Goal: Task Accomplishment & Management: Use online tool/utility

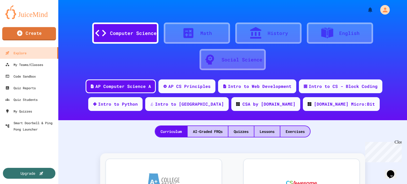
click at [28, 32] on link "Create" at bounding box center [29, 33] width 54 height 13
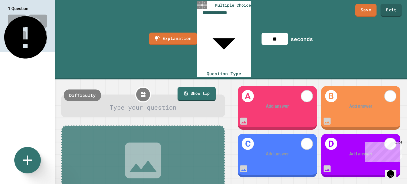
click at [117, 103] on div at bounding box center [143, 107] width 147 height 9
click at [132, 137] on icon at bounding box center [143, 161] width 48 height 48
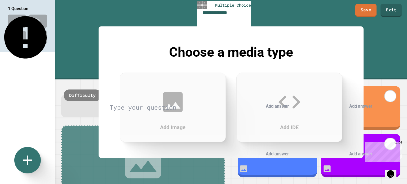
click at [363, 43] on div "Choose a media type" at bounding box center [231, 54] width 265 height 25
click at [380, 184] on div at bounding box center [203, 184] width 407 height 0
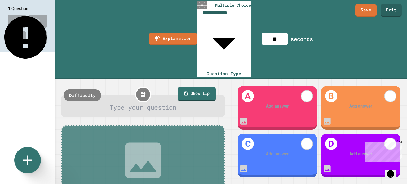
click at [122, 103] on div at bounding box center [143, 107] width 147 height 9
click at [275, 103] on div at bounding box center [277, 106] width 61 height 7
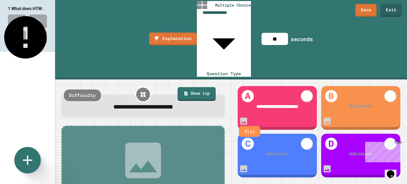
click at [352, 103] on div at bounding box center [360, 106] width 61 height 7
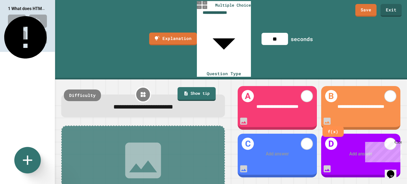
click at [284, 145] on div "Add answer" at bounding box center [277, 154] width 79 height 24
click at [288, 151] on div at bounding box center [277, 154] width 61 height 7
click at [272, 151] on div at bounding box center [277, 154] width 61 height 7
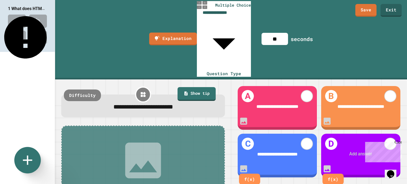
click at [341, 151] on div at bounding box center [360, 154] width 61 height 7
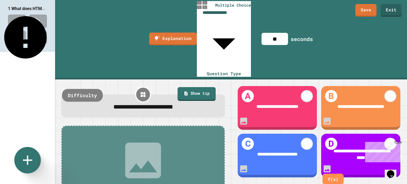
click at [93, 89] on div "Difficulty" at bounding box center [82, 95] width 41 height 13
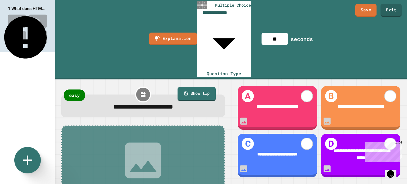
click at [278, 33] on input "**" at bounding box center [274, 39] width 26 height 12
drag, startPoint x: 280, startPoint y: 9, endPoint x: 282, endPoint y: 11, distance: 2.8
click at [282, 33] on input "**" at bounding box center [274, 39] width 26 height 12
type input "**"
click at [367, 15] on link "Save" at bounding box center [365, 9] width 21 height 13
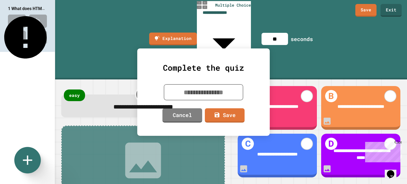
click at [212, 95] on textarea at bounding box center [203, 92] width 79 height 16
type textarea "*********"
click at [220, 113] on icon at bounding box center [217, 114] width 6 height 7
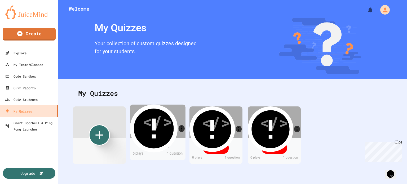
click at [164, 126] on div "</>" at bounding box center [157, 121] width 30 height 25
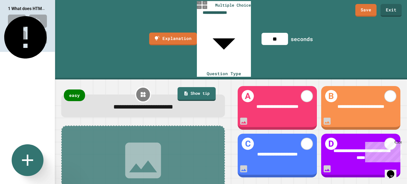
click at [22, 165] on icon at bounding box center [27, 160] width 19 height 19
type input "**********"
type input "**"
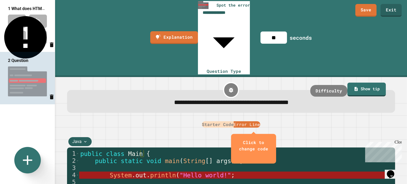
click at [89, 137] on div "Java" at bounding box center [79, 141] width 23 height 9
click at [251, 121] on button "Error Line" at bounding box center [247, 124] width 26 height 6
click at [50, 98] on icon "Delete question" at bounding box center [52, 97] width 4 height 5
type input "**********"
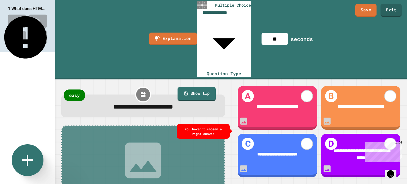
click at [27, 161] on icon at bounding box center [27, 160] width 11 height 11
type input "**"
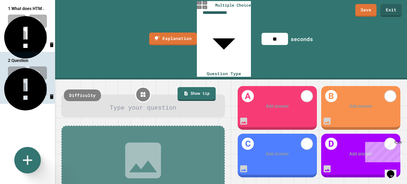
click at [100, 126] on div "Add image or IDE" at bounding box center [143, 170] width 164 height 88
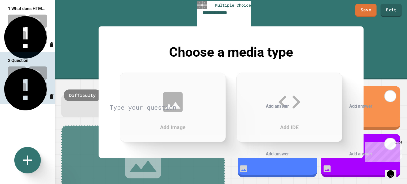
click at [141, 111] on div "Add Image" at bounding box center [173, 107] width 106 height 69
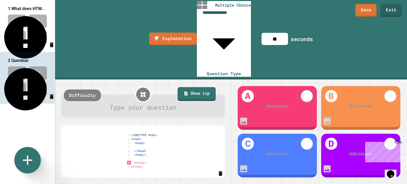
click at [132, 103] on div at bounding box center [143, 107] width 147 height 9
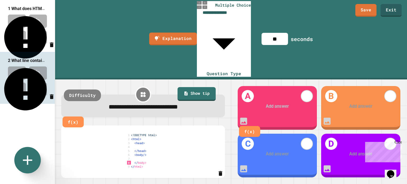
click at [277, 103] on div at bounding box center [277, 106] width 61 height 7
click at [356, 103] on div at bounding box center [360, 106] width 61 height 7
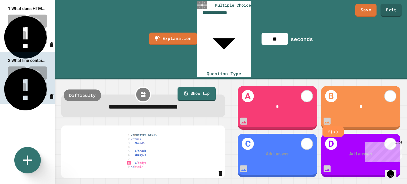
click at [264, 150] on div "Add answer" at bounding box center [277, 154] width 79 height 24
click at [266, 151] on div at bounding box center [277, 154] width 61 height 7
click at [352, 145] on div "Add answer" at bounding box center [360, 154] width 79 height 24
click at [354, 151] on div at bounding box center [360, 154] width 61 height 7
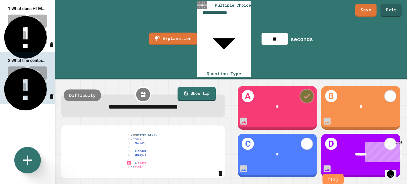
click at [307, 92] on icon at bounding box center [306, 96] width 9 height 9
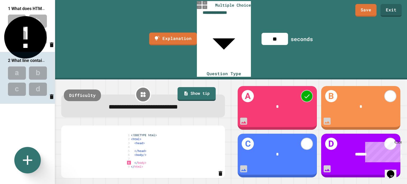
click at [20, 32] on img at bounding box center [27, 29] width 55 height 35
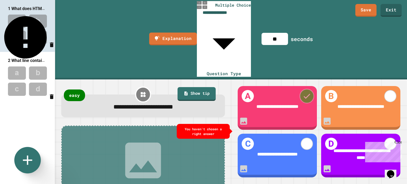
click at [304, 94] on icon at bounding box center [306, 96] width 6 height 5
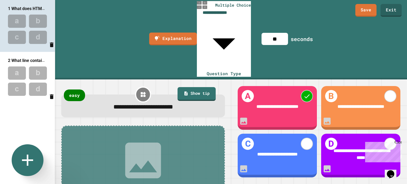
click at [31, 167] on icon at bounding box center [27, 160] width 19 height 19
type input "**"
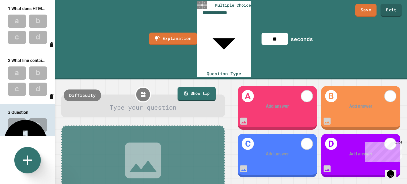
scroll to position [12, 0]
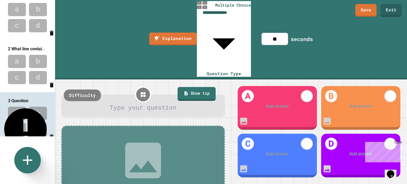
click at [172, 103] on div at bounding box center [143, 107] width 147 height 9
click at [133, 150] on div "Add image or IDE" at bounding box center [143, 170] width 69 height 66
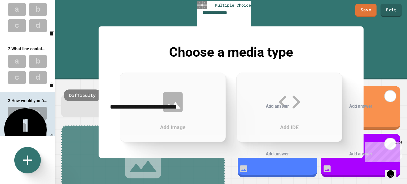
click at [165, 97] on icon at bounding box center [173, 102] width 20 height 20
click at [81, 184] on div at bounding box center [203, 184] width 407 height 0
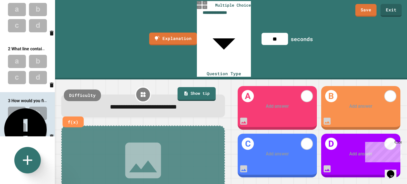
click at [199, 103] on div "**********" at bounding box center [143, 108] width 147 height 10
click at [121, 137] on icon at bounding box center [143, 161] width 48 height 48
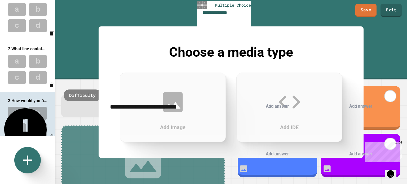
click at [169, 111] on icon at bounding box center [173, 102] width 20 height 20
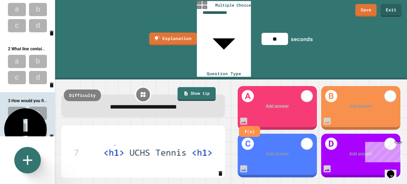
click at [275, 103] on div at bounding box center [277, 106] width 61 height 7
click at [357, 103] on div at bounding box center [360, 106] width 61 height 7
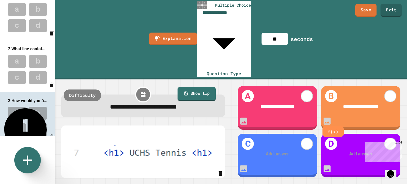
click at [277, 149] on div "Add answer" at bounding box center [277, 154] width 79 height 24
click at [269, 151] on div at bounding box center [277, 154] width 61 height 7
click at [340, 144] on div "Add answer" at bounding box center [360, 154] width 79 height 24
click at [353, 151] on div at bounding box center [360, 154] width 61 height 7
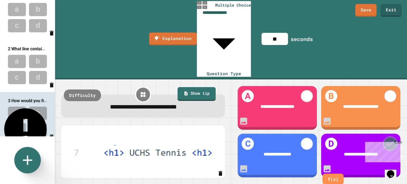
click at [386, 140] on icon at bounding box center [390, 144] width 9 height 9
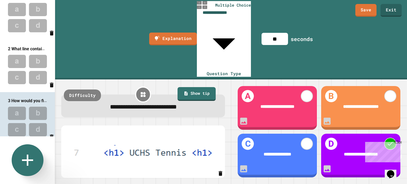
click at [19, 152] on icon at bounding box center [27, 160] width 19 height 19
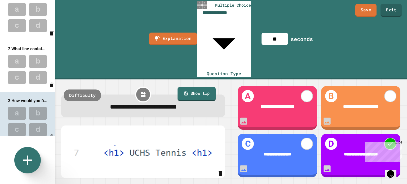
scroll to position [61, 0]
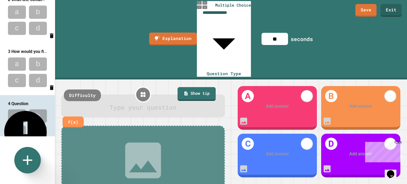
click at [154, 103] on div at bounding box center [143, 107] width 147 height 9
click at [169, 103] on div at bounding box center [143, 107] width 147 height 9
click at [298, 95] on div "Add answer" at bounding box center [277, 107] width 79 height 24
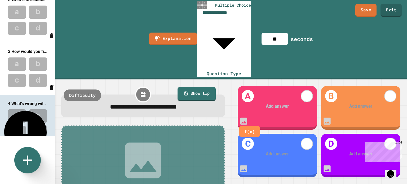
click at [267, 103] on div at bounding box center [277, 106] width 61 height 7
click at [359, 103] on div at bounding box center [360, 106] width 61 height 7
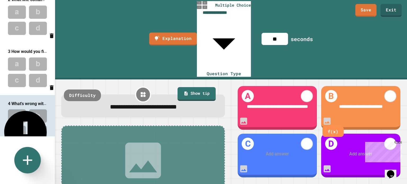
click at [256, 144] on div "Add answer" at bounding box center [277, 154] width 79 height 24
click at [272, 151] on div at bounding box center [277, 154] width 61 height 7
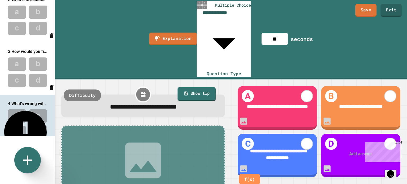
click at [352, 151] on div at bounding box center [360, 154] width 61 height 7
click at [307, 140] on icon at bounding box center [306, 144] width 9 height 9
click at [398, 144] on div "Close" at bounding box center [397, 143] width 7 height 7
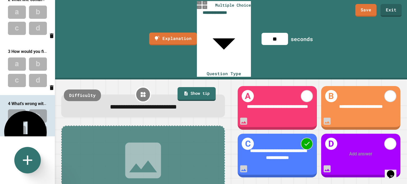
click at [353, 142] on div "Add answer" at bounding box center [360, 154] width 79 height 24
click at [351, 151] on div at bounding box center [360, 154] width 61 height 7
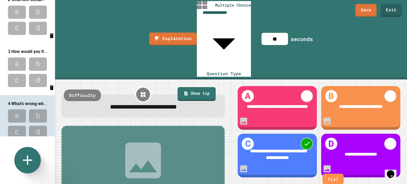
click at [132, 137] on icon at bounding box center [143, 161] width 48 height 48
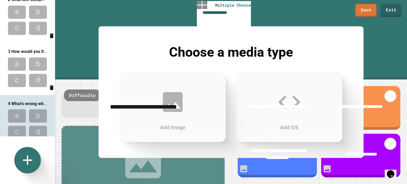
click at [161, 109] on icon at bounding box center [172, 102] width 26 height 26
click at [151, 106] on div "Add Image" at bounding box center [173, 107] width 106 height 69
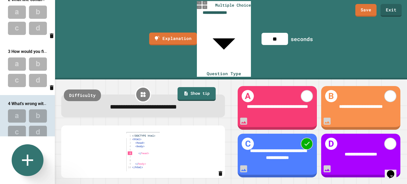
click at [36, 155] on icon at bounding box center [27, 160] width 19 height 19
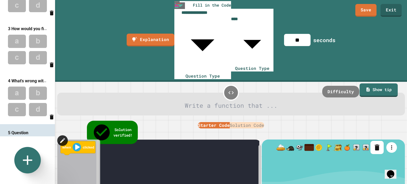
scroll to position [111, 0]
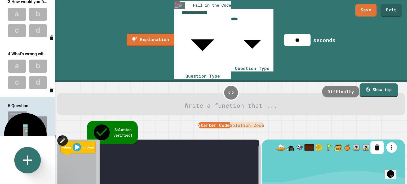
click at [50, 140] on icon "Delete question" at bounding box center [52, 142] width 4 height 5
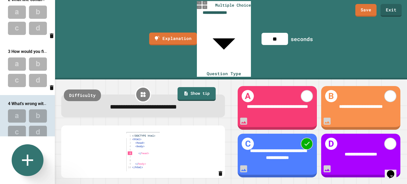
click at [33, 158] on icon at bounding box center [27, 160] width 19 height 19
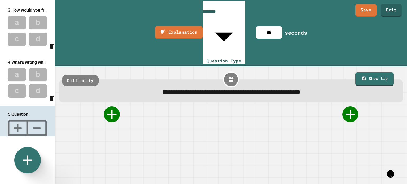
scroll to position [111, 0]
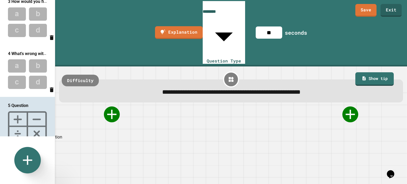
click at [48, 137] on button "Delete question" at bounding box center [51, 142] width 6 height 10
type input "**********"
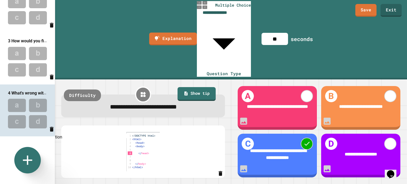
scroll to position [61, 0]
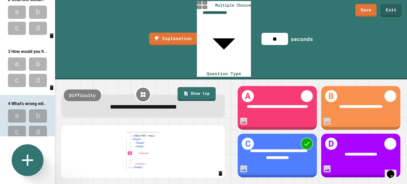
click at [28, 161] on icon at bounding box center [27, 160] width 11 height 11
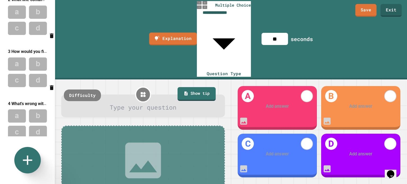
scroll to position [110, 0]
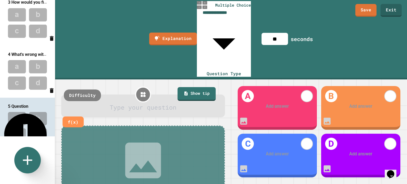
click at [128, 103] on div at bounding box center [143, 107] width 147 height 9
click at [263, 103] on div at bounding box center [277, 106] width 61 height 7
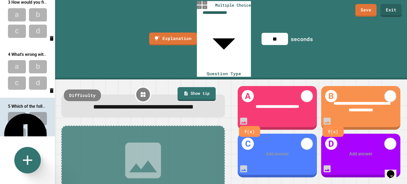
click at [264, 151] on div at bounding box center [277, 154] width 61 height 7
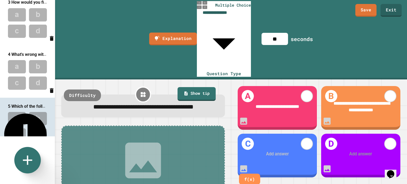
click at [262, 151] on div at bounding box center [277, 154] width 61 height 7
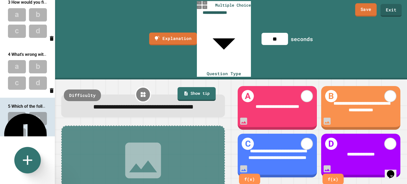
click at [359, 11] on link "Save" at bounding box center [365, 9] width 21 height 13
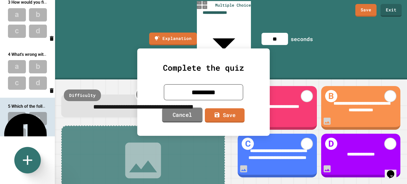
click at [208, 114] on link "Save" at bounding box center [225, 115] width 40 height 14
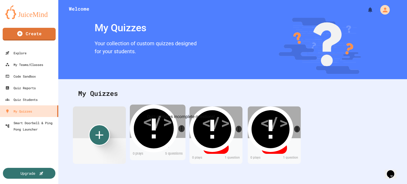
click at [173, 109] on icon "Quiz contains incomplete questions!" at bounding box center [154, 129] width 40 height 40
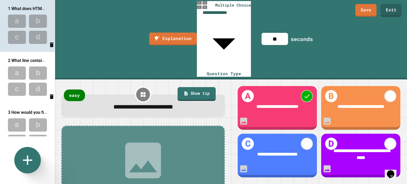
scroll to position [110, 0]
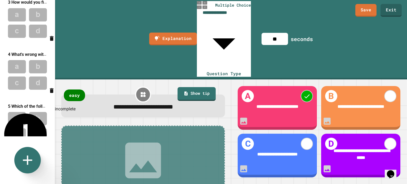
click at [43, 108] on div "This question is incomplete" at bounding box center [49, 109] width 51 height 6
type input "**"
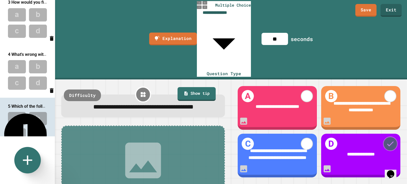
click at [387, 140] on icon at bounding box center [390, 144] width 9 height 9
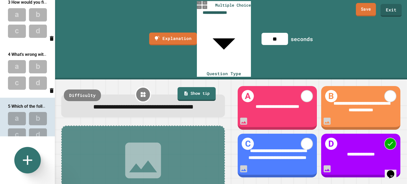
click at [373, 10] on link "Save" at bounding box center [366, 9] width 20 height 13
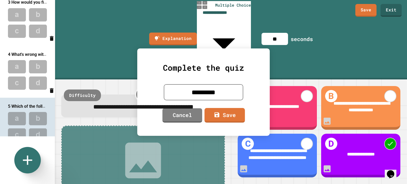
click at [219, 113] on icon at bounding box center [216, 114] width 5 height 5
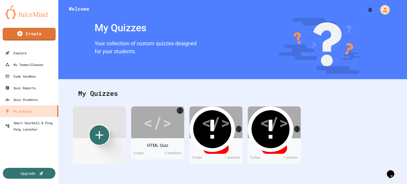
scroll to position [1, 0]
click at [163, 129] on div "</>" at bounding box center [157, 121] width 30 height 25
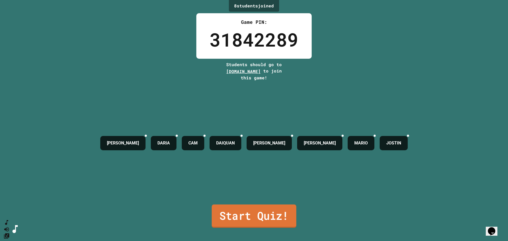
click at [236, 184] on link "Start Quiz!" at bounding box center [254, 216] width 85 height 23
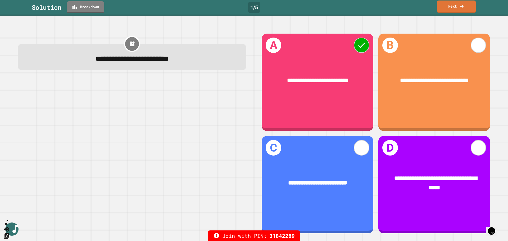
click at [407, 11] on link "Next" at bounding box center [456, 7] width 39 height 12
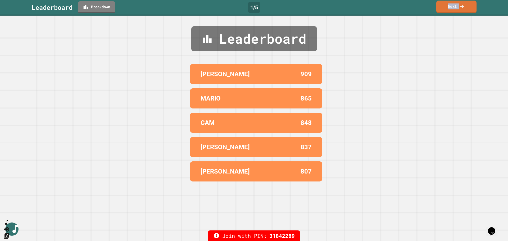
click at [407, 9] on link "Next" at bounding box center [457, 7] width 40 height 12
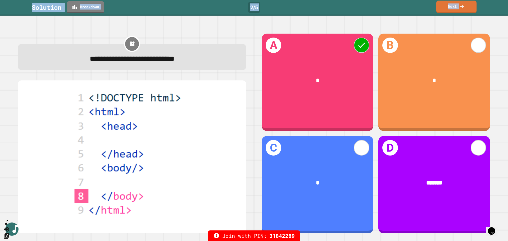
click at [407, 6] on link "Next" at bounding box center [457, 7] width 41 height 12
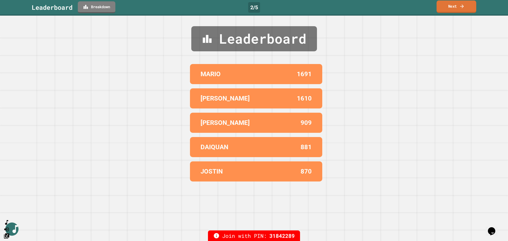
click at [407, 7] on icon at bounding box center [462, 6] width 5 height 6
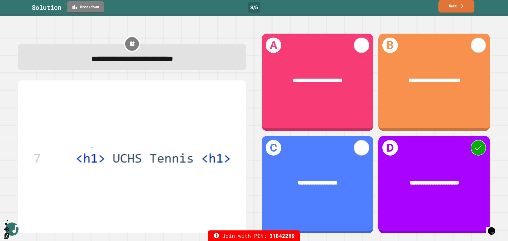
click at [407, 8] on icon at bounding box center [461, 6] width 5 height 6
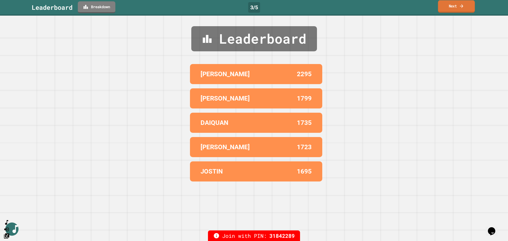
click at [407, 11] on link "Next" at bounding box center [456, 6] width 37 height 12
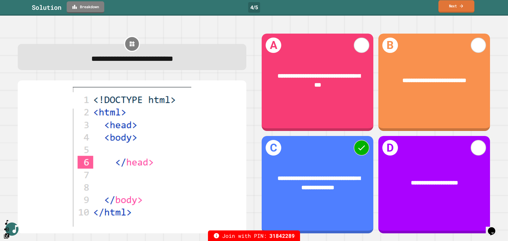
click at [407, 4] on div "Solution Breakdown 4 / 5 Next" at bounding box center [254, 7] width 508 height 12
click at [407, 7] on link "Next" at bounding box center [456, 6] width 37 height 12
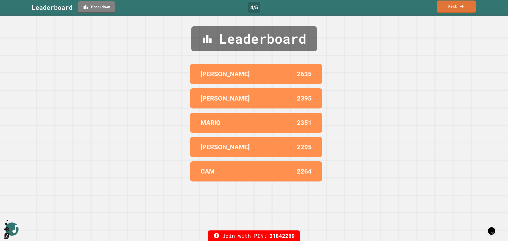
click at [407, 10] on link "Next" at bounding box center [456, 7] width 39 height 12
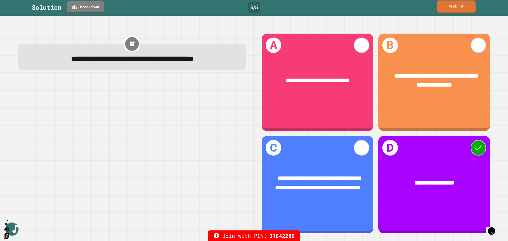
click at [407, 5] on icon at bounding box center [462, 6] width 5 height 6
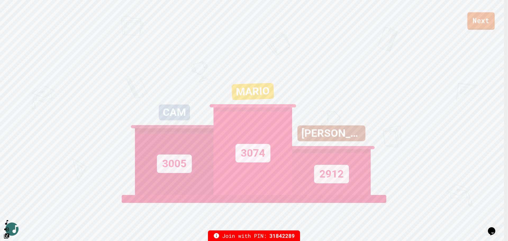
click at [407, 20] on link "Next" at bounding box center [481, 20] width 27 height 17
